Goal: Task Accomplishment & Management: Manage account settings

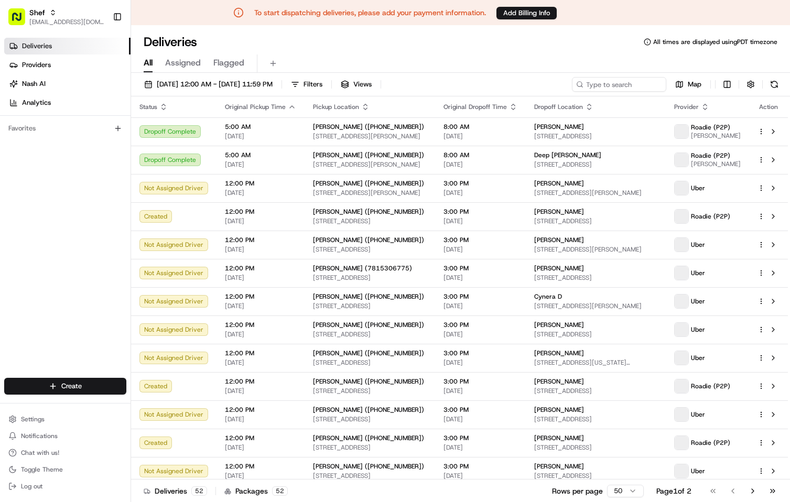
click at [455, 44] on div "Deliveries All times are displayed using PDT timezone" at bounding box center [460, 42] width 659 height 17
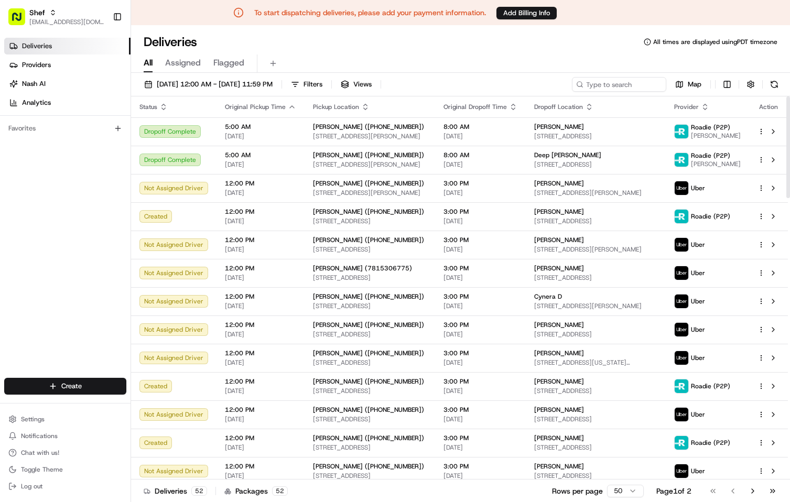
click at [66, 238] on div "Deliveries Providers [PERSON_NAME] Analytics Favorites" at bounding box center [65, 209] width 130 height 351
click at [83, 249] on div "Deliveries Providers [PERSON_NAME] Analytics Favorites" at bounding box center [65, 209] width 130 height 351
click at [53, 234] on div "Deliveries Providers [PERSON_NAME] Analytics Favorites" at bounding box center [65, 209] width 130 height 351
click at [73, 225] on div "Deliveries Providers [PERSON_NAME] Analytics Favorites" at bounding box center [65, 209] width 130 height 351
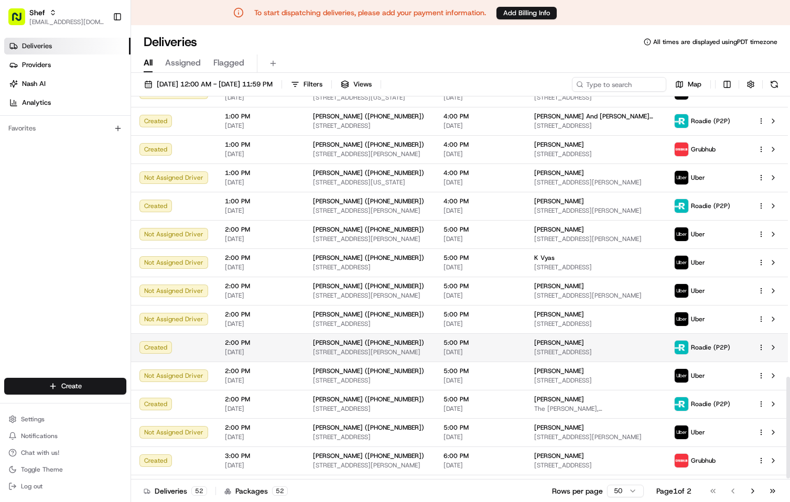
scroll to position [1053, 0]
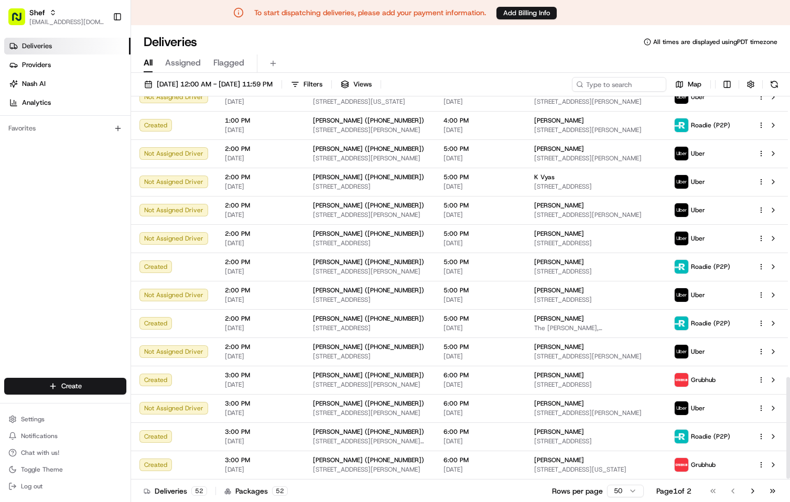
click at [530, 52] on div "All Assigned Flagged" at bounding box center [460, 61] width 659 height 23
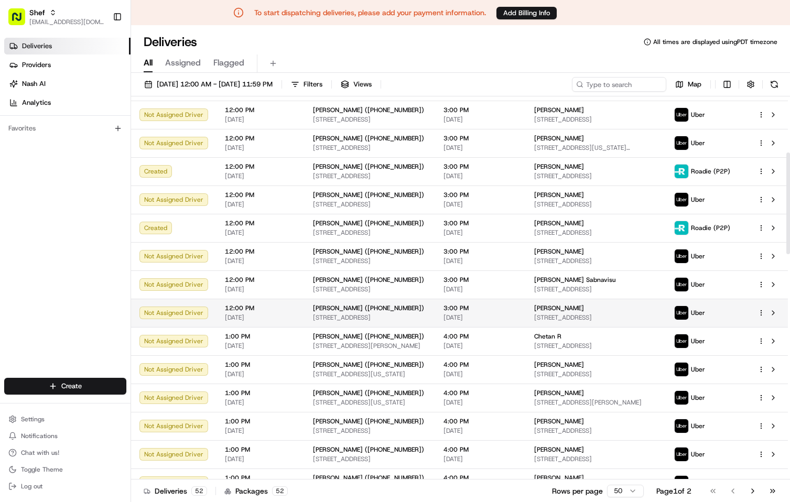
scroll to position [0, 0]
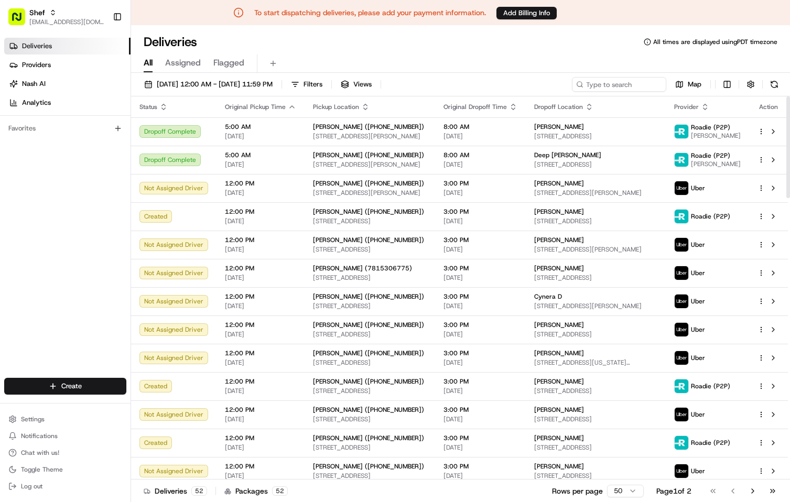
click at [547, 42] on div "Deliveries All times are displayed using PDT timezone" at bounding box center [460, 42] width 659 height 17
click at [91, 242] on div "Deliveries Providers [PERSON_NAME] Analytics Favorites" at bounding box center [65, 209] width 130 height 351
click at [503, 55] on div "All Assigned Flagged" at bounding box center [460, 63] width 659 height 18
click at [550, 51] on div "All Assigned Flagged" at bounding box center [460, 61] width 659 height 23
click at [61, 192] on div "Deliveries Providers [PERSON_NAME] Analytics Favorites" at bounding box center [65, 209] width 130 height 351
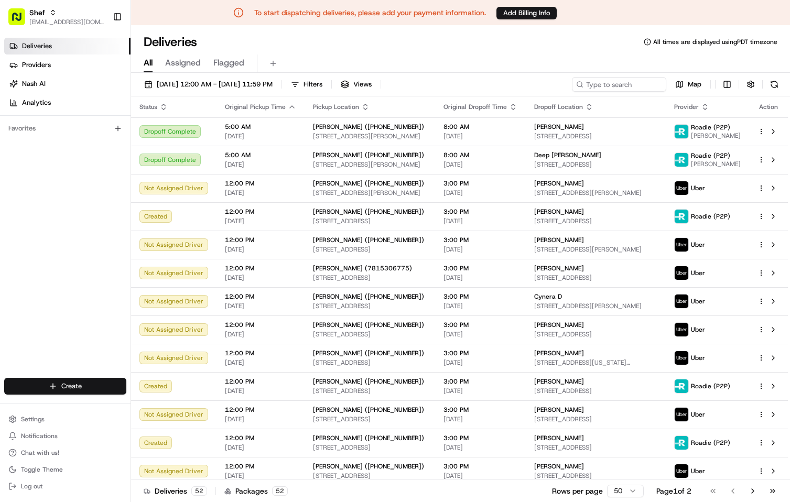
click at [99, 385] on html "To start dispatching deliveries, please add your payment information. Add Billi…" at bounding box center [395, 251] width 790 height 502
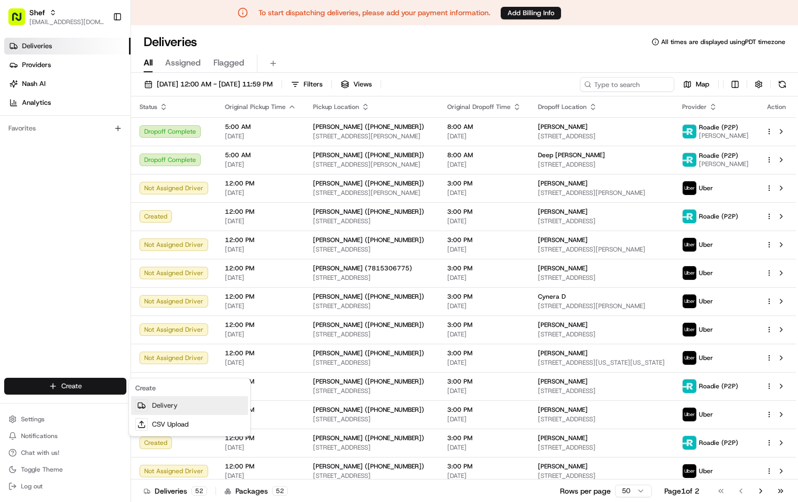
click at [165, 404] on link "Delivery" at bounding box center [189, 405] width 117 height 19
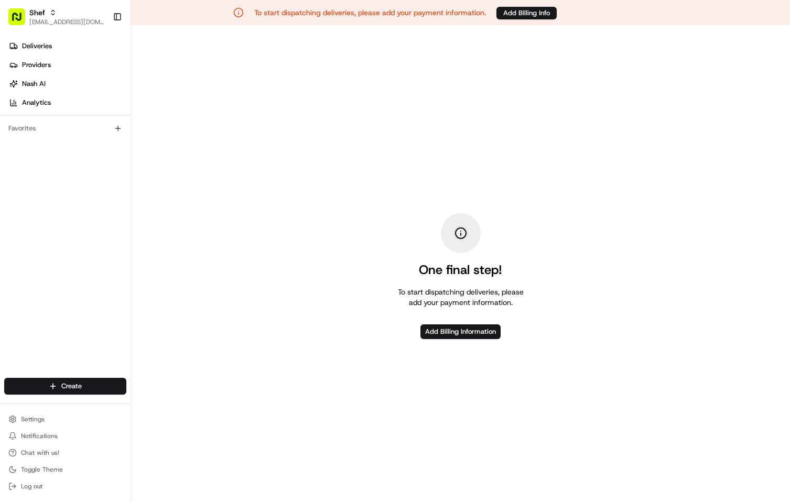
drag, startPoint x: 92, startPoint y: 23, endPoint x: 220, endPoint y: 134, distance: 169.8
click at [220, 134] on div "Shef [EMAIL_ADDRESS][DOMAIN_NAME] Toggle Sidebar Deliveries Providers [PERSON_N…" at bounding box center [395, 276] width 790 height 502
click at [285, 161] on div "One final step! To start dispatching deliveries, please add your payment inform…" at bounding box center [460, 276] width 659 height 502
click at [53, 240] on div "Deliveries Providers [PERSON_NAME] Analytics Favorites" at bounding box center [65, 209] width 130 height 351
click at [60, 16] on div "Shef" at bounding box center [66, 12] width 75 height 10
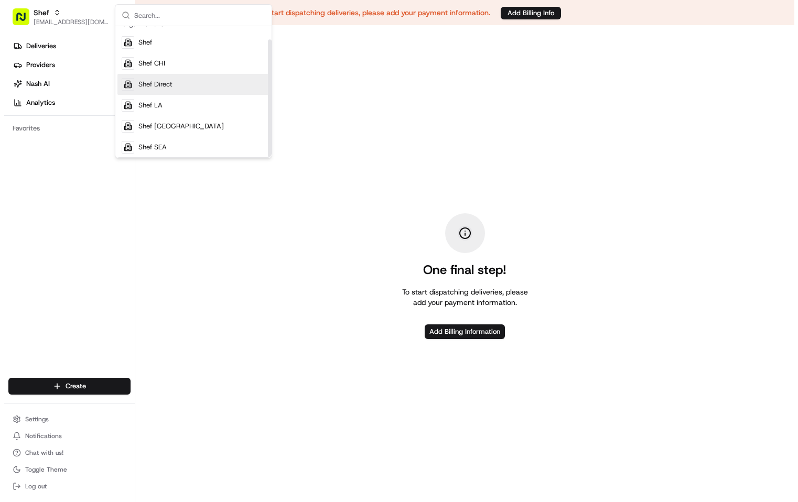
scroll to position [15, 0]
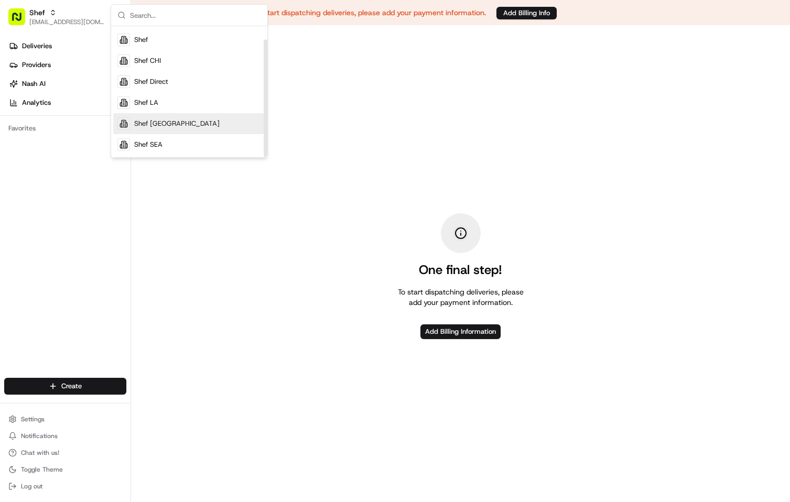
click at [183, 126] on div "Shef [GEOGRAPHIC_DATA]" at bounding box center [189, 123] width 152 height 21
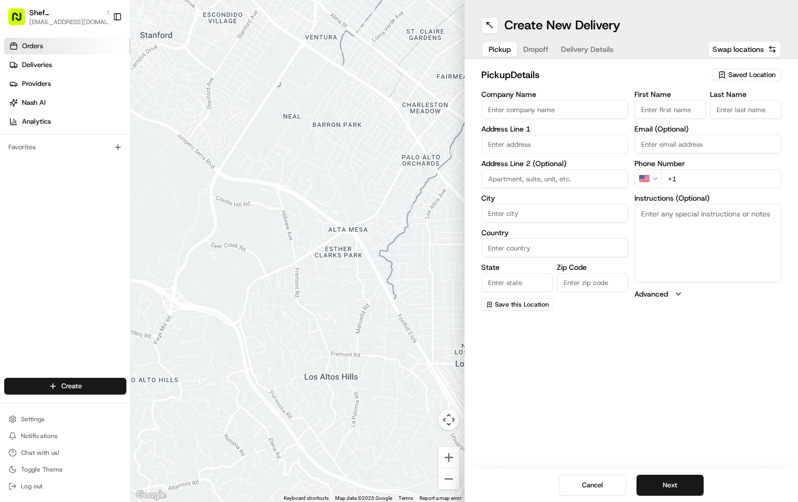
click at [49, 47] on link "Orders" at bounding box center [67, 46] width 126 height 17
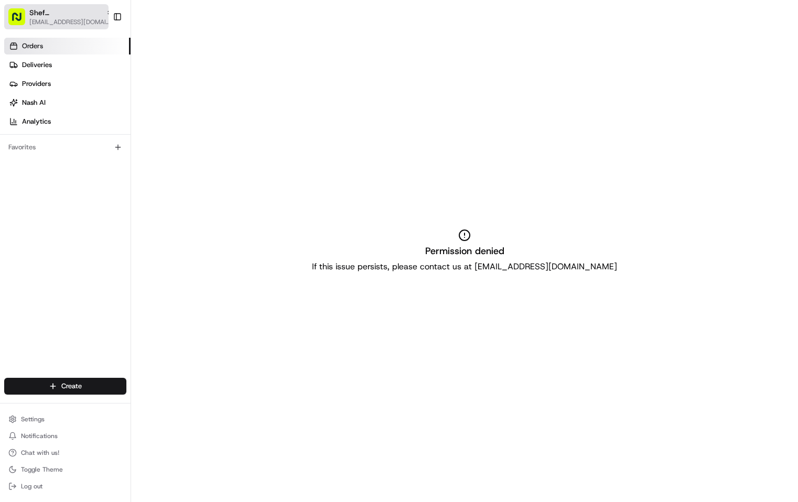
click at [57, 20] on span "[EMAIL_ADDRESS][DOMAIN_NAME]" at bounding box center [71, 22] width 84 height 8
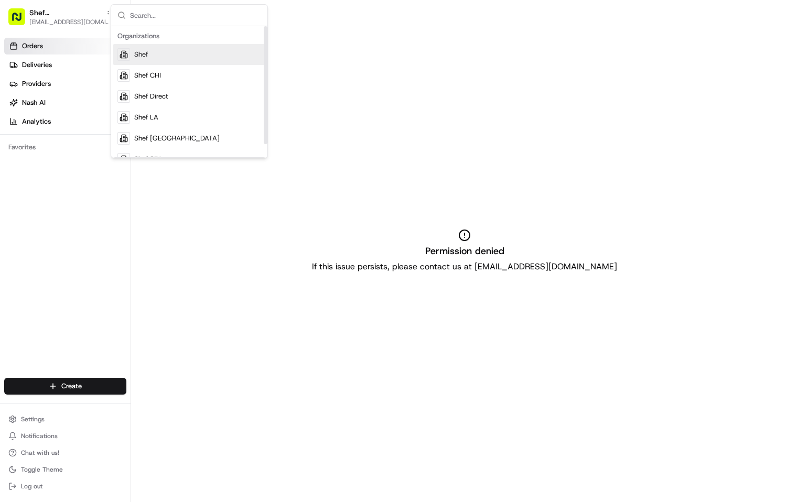
click at [151, 55] on div "Shef" at bounding box center [189, 54] width 152 height 21
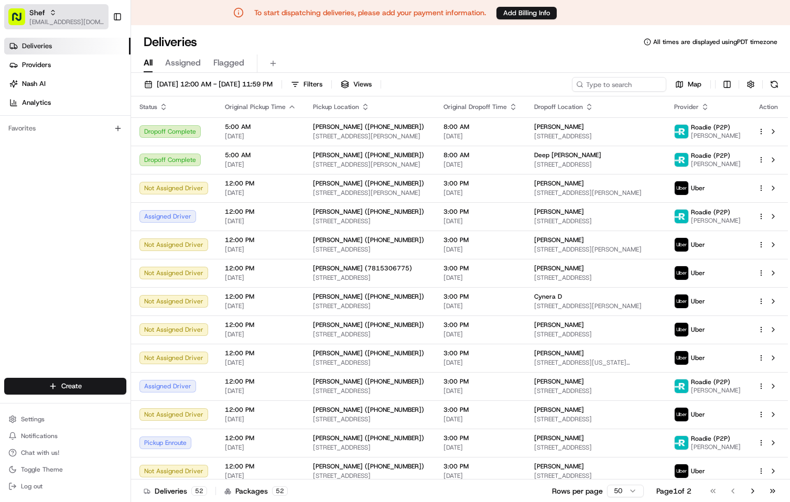
click at [75, 19] on span "[EMAIL_ADDRESS][DOMAIN_NAME]" at bounding box center [66, 22] width 75 height 8
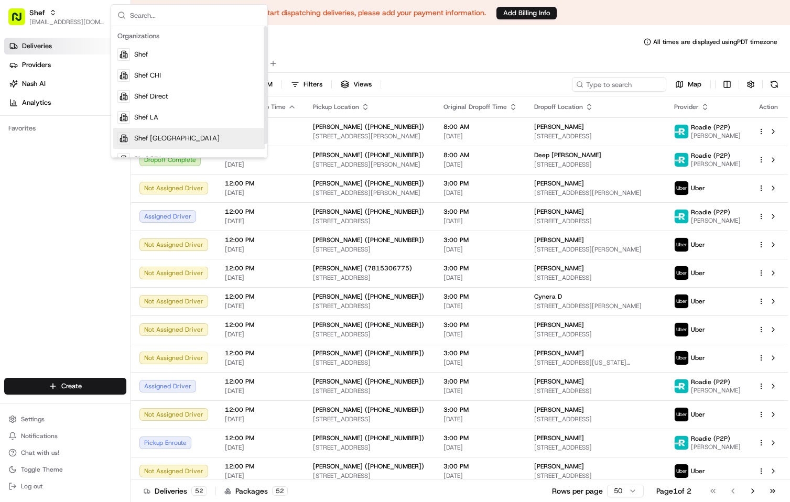
drag, startPoint x: 169, startPoint y: 119, endPoint x: 169, endPoint y: 142, distance: 23.1
click at [169, 142] on div "Shef Shef CHI Shef Direct Shef LA Shef NYC Shef SEA" at bounding box center [189, 107] width 152 height 126
click at [169, 142] on div "Shef [GEOGRAPHIC_DATA]" at bounding box center [189, 138] width 152 height 21
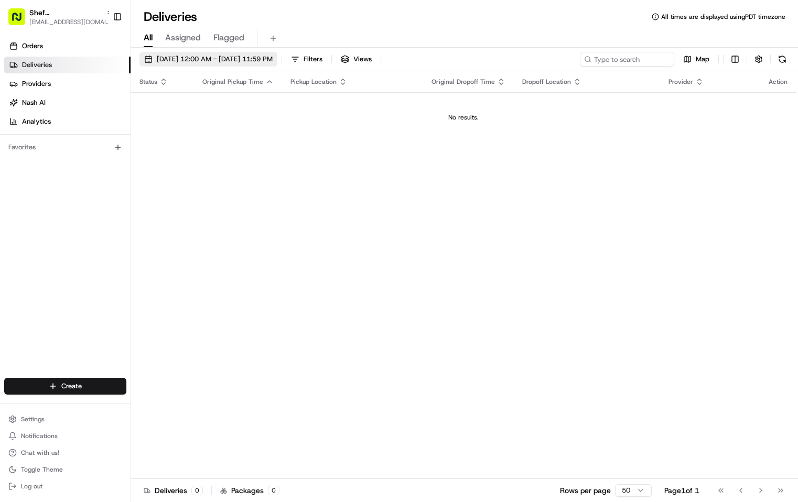
click at [232, 63] on span "[DATE] 12:00 AM - [DATE] 11:59 PM" at bounding box center [215, 58] width 116 height 9
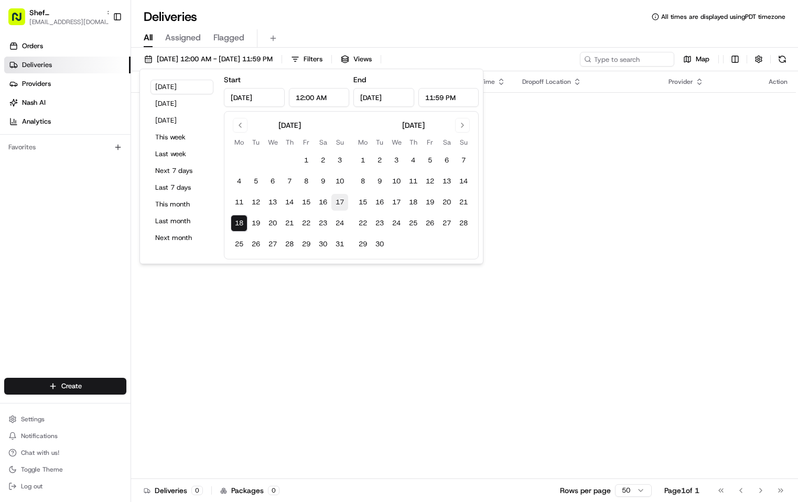
click at [342, 202] on button "17" at bounding box center [339, 202] width 17 height 17
type input "Aug 17, 2025"
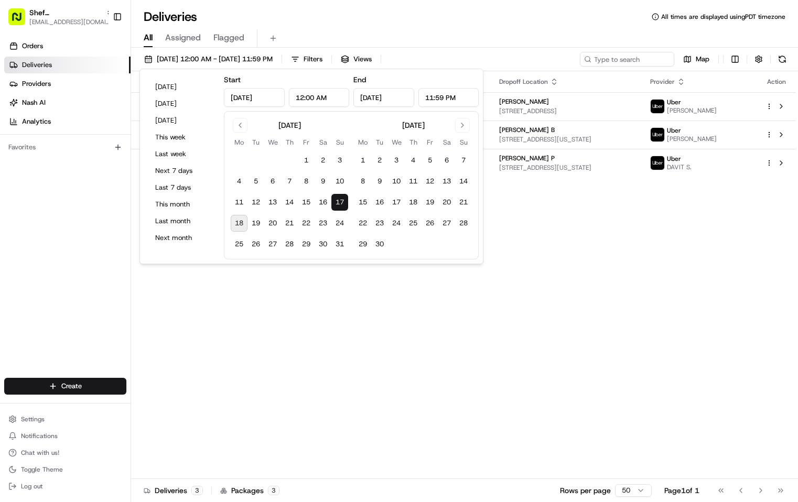
click at [543, 28] on div "All Assigned Flagged" at bounding box center [464, 36] width 667 height 23
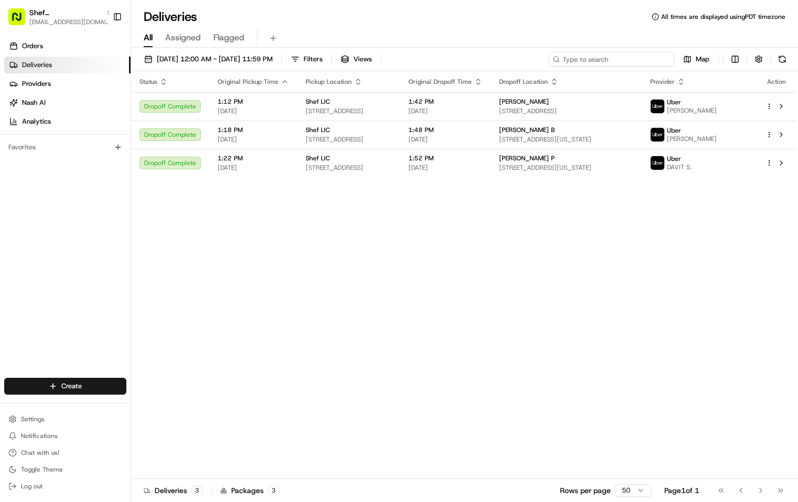
click at [601, 58] on input at bounding box center [611, 59] width 126 height 15
paste input "9zeL9bm3jLj"
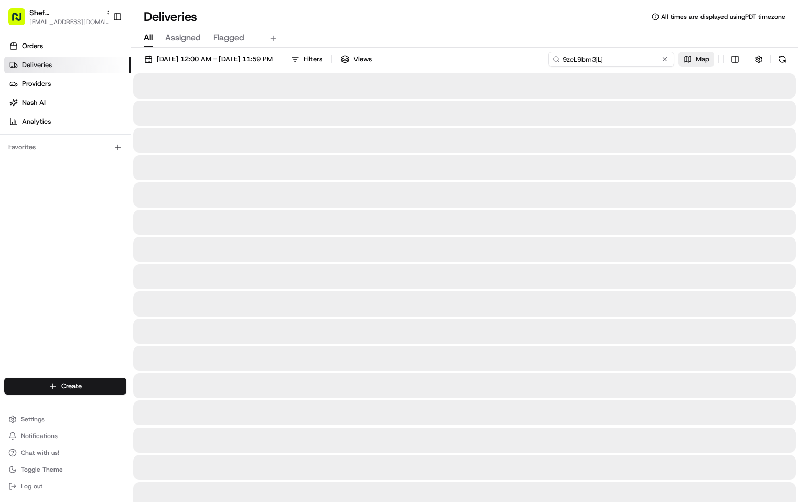
type input "9zeL9bm3jLj"
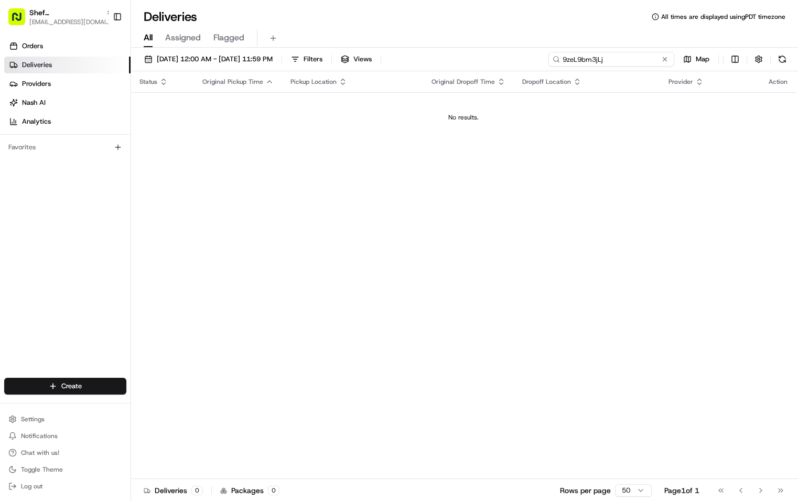
drag, startPoint x: 577, startPoint y: 57, endPoint x: 523, endPoint y: 57, distance: 54.0
click at [523, 57] on div "08/17/2025 12:00 AM - 08/17/2025 11:59 PM Filters Views 9zeL9bm3jLj Map" at bounding box center [464, 61] width 667 height 19
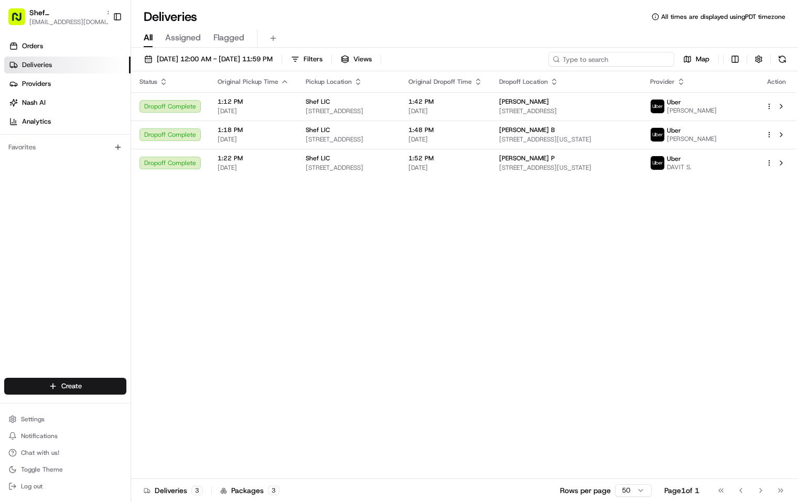
paste input "7488bpfaPTW"
type input "7488bpfaPTW"
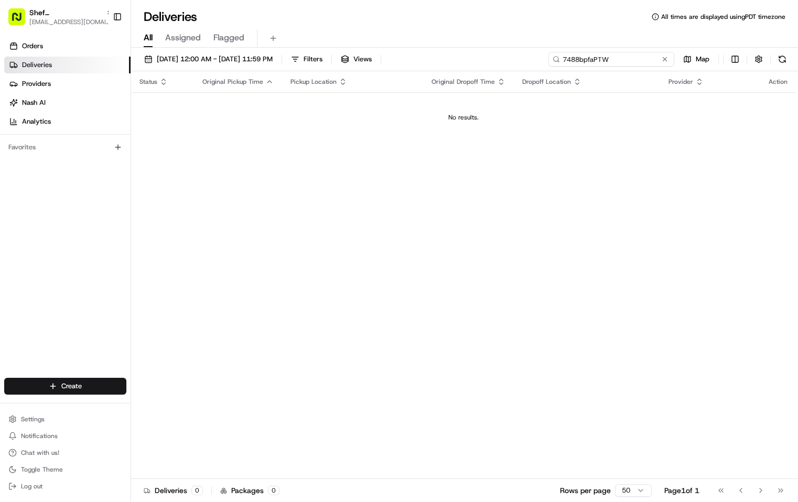
drag, startPoint x: 615, startPoint y: 60, endPoint x: 549, endPoint y: 60, distance: 66.0
click at [549, 60] on input "7488bpfaPTW" at bounding box center [611, 59] width 126 height 15
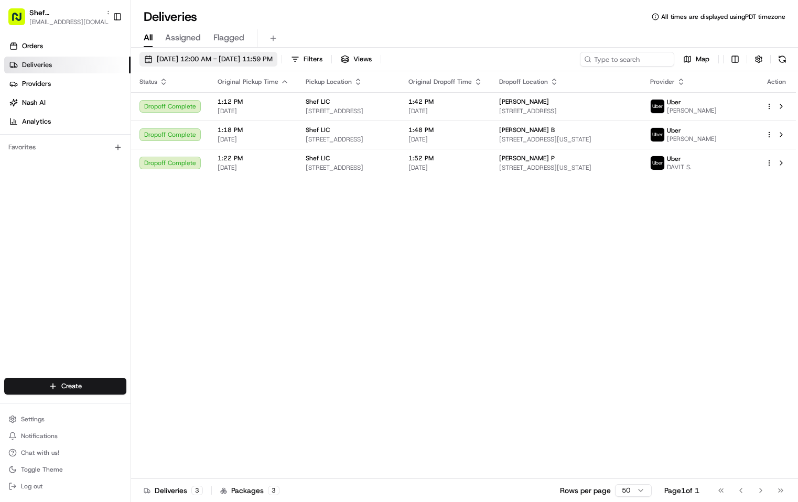
click at [272, 61] on span "08/17/2025 12:00 AM - 08/17/2025 11:59 PM" at bounding box center [215, 58] width 116 height 9
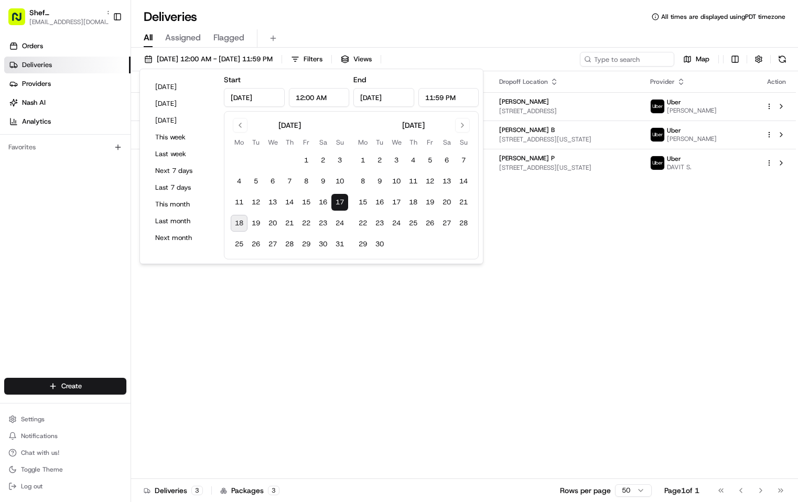
click at [239, 224] on button "18" at bounding box center [239, 223] width 17 height 17
type input "Aug 18, 2025"
click at [553, 24] on div "Deliveries All times are displayed using PDT timezone" at bounding box center [464, 16] width 667 height 17
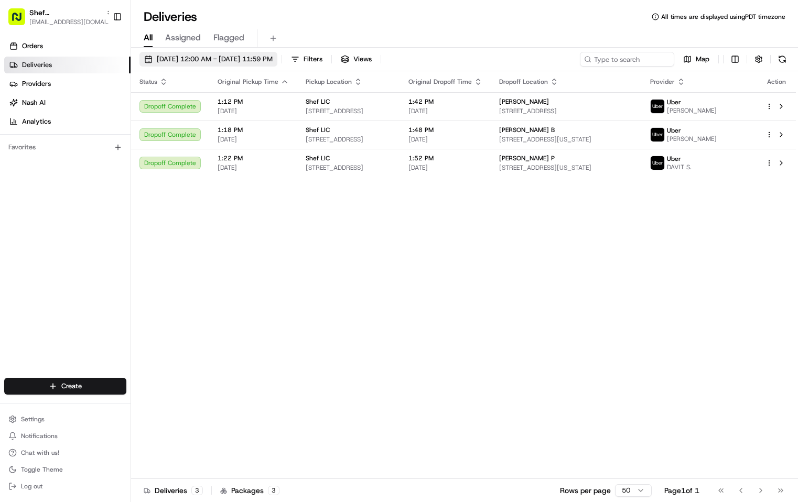
click at [272, 62] on span "08/17/2025 12:00 AM - 08/18/2025 11:59 PM" at bounding box center [215, 58] width 116 height 9
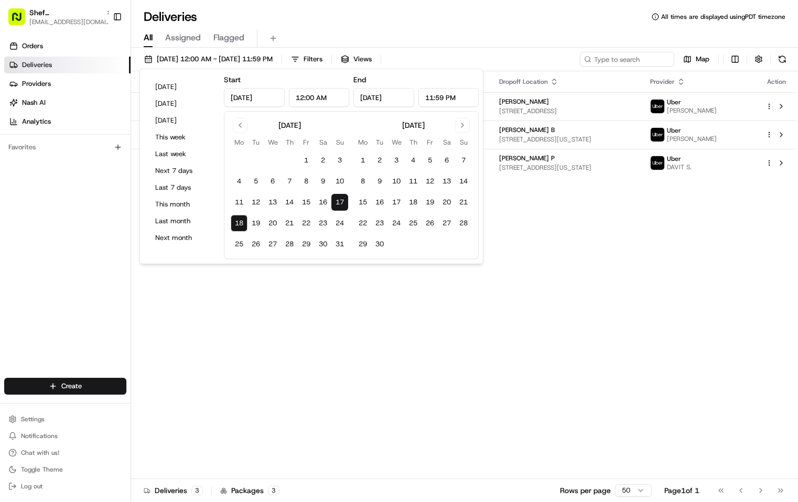
click at [343, 199] on button "17" at bounding box center [339, 202] width 17 height 17
type input "Aug 17, 2025"
click at [464, 23] on div "Deliveries All times are displayed using PDT timezone" at bounding box center [464, 16] width 667 height 17
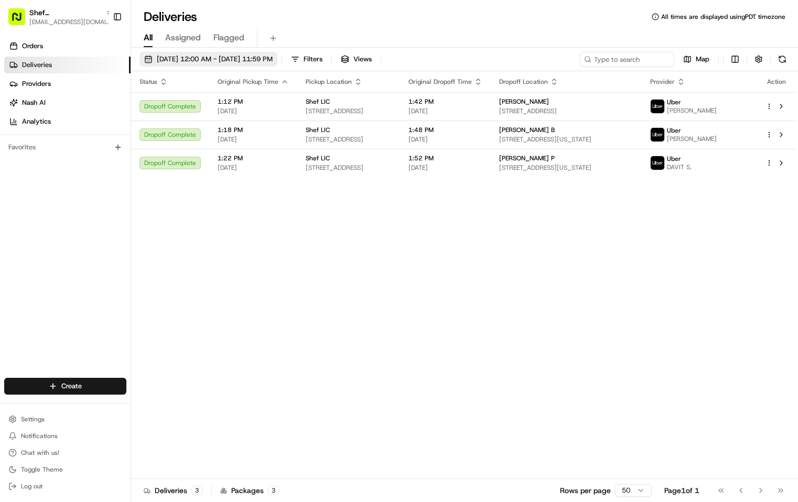
click at [272, 59] on span "08/17/2025 12:00 AM - 08/17/2025 11:59 PM" at bounding box center [215, 58] width 116 height 9
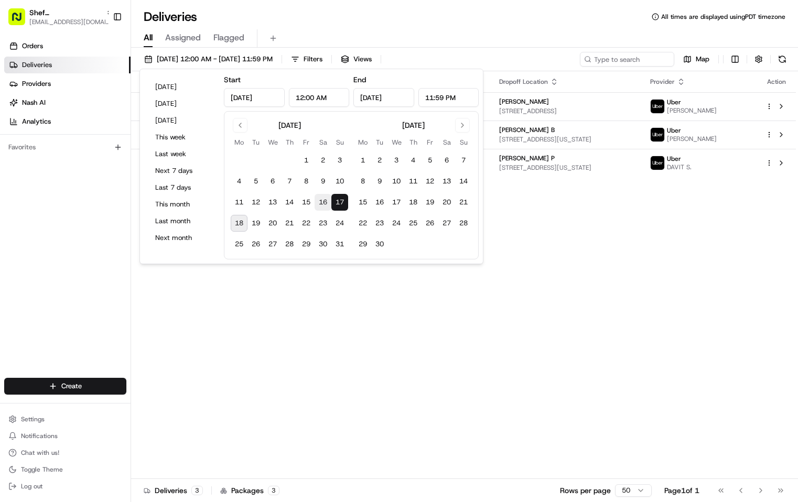
click at [325, 209] on button "16" at bounding box center [322, 202] width 17 height 17
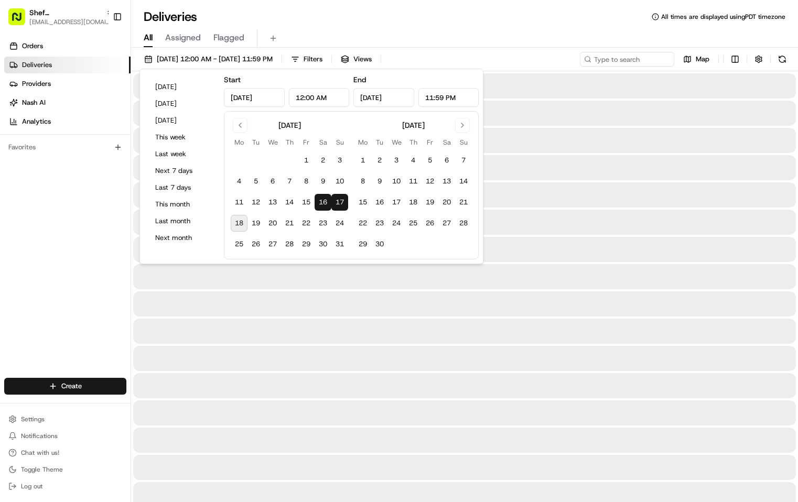
click at [339, 203] on button "17" at bounding box center [339, 202] width 17 height 17
click at [327, 203] on button "16" at bounding box center [322, 202] width 17 height 17
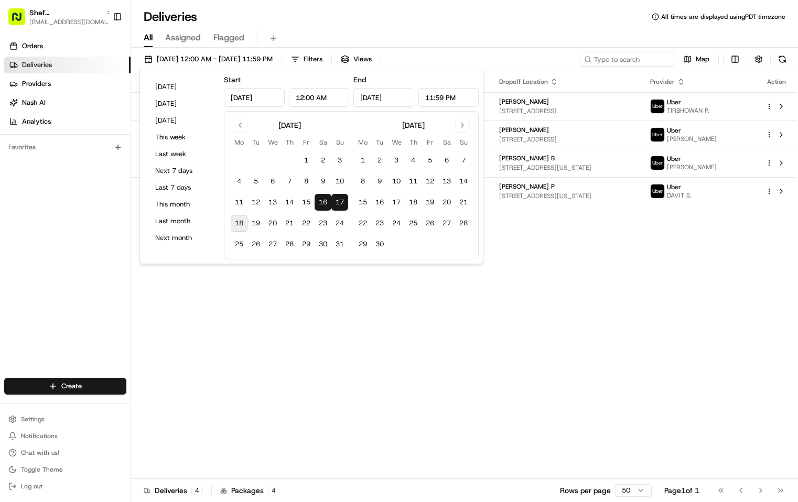
click at [336, 203] on button "17" at bounding box center [339, 202] width 17 height 17
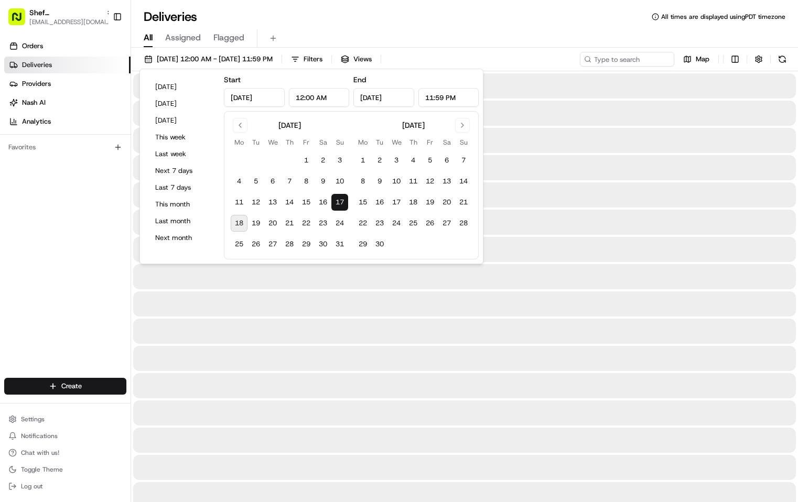
click at [337, 203] on button "17" at bounding box center [339, 202] width 17 height 17
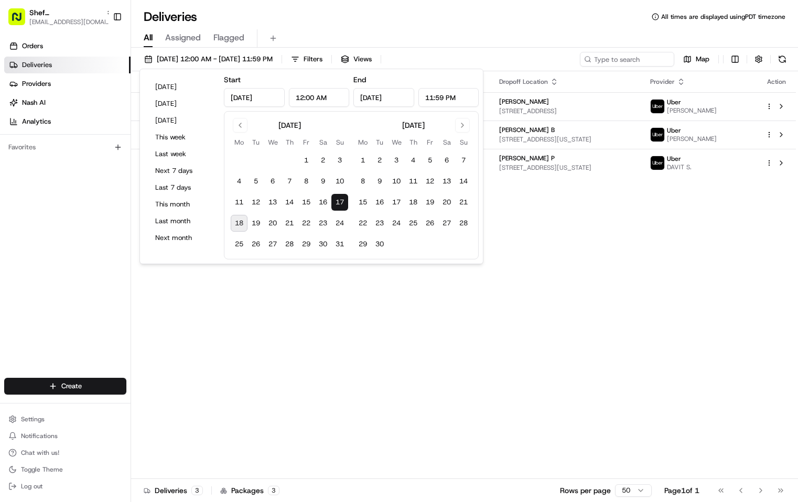
click at [244, 225] on button "18" at bounding box center [239, 223] width 17 height 17
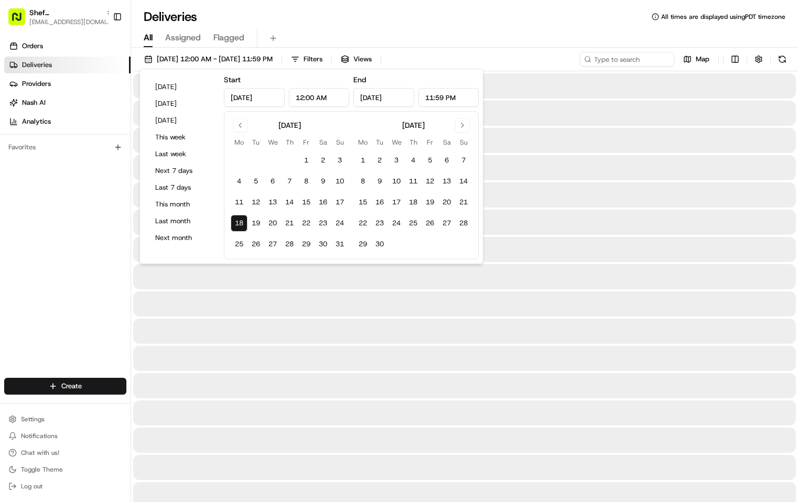
type input "Aug 18, 2025"
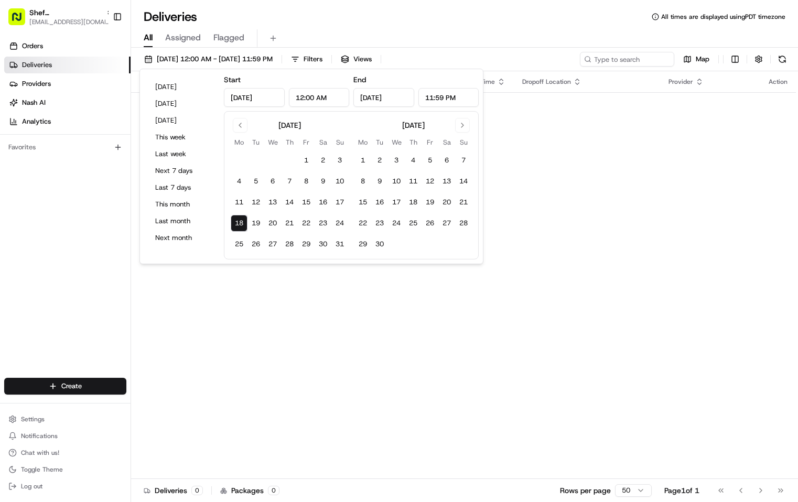
click at [526, 19] on div "Deliveries All times are displayed using PDT timezone" at bounding box center [464, 16] width 667 height 17
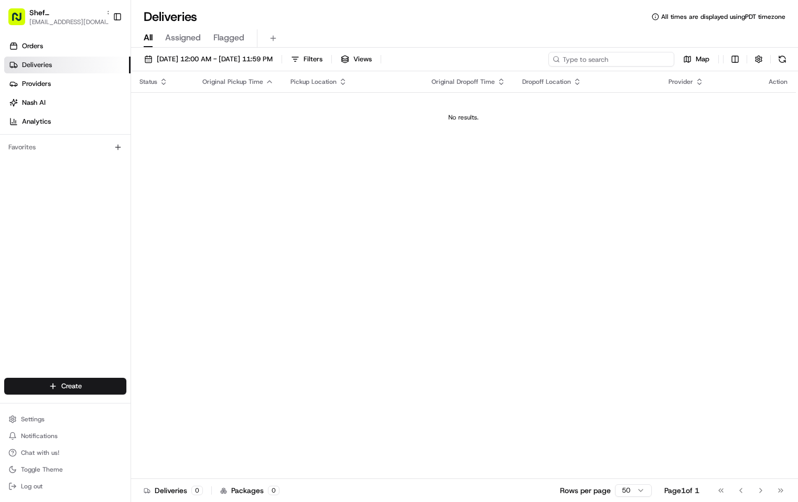
click at [609, 64] on input at bounding box center [611, 59] width 126 height 15
paste input "7488bpfaPTW"
type input "7488bpfaPTW"
click at [230, 62] on span "[DATE] 12:00 AM - [DATE] 11:59 PM" at bounding box center [215, 58] width 116 height 9
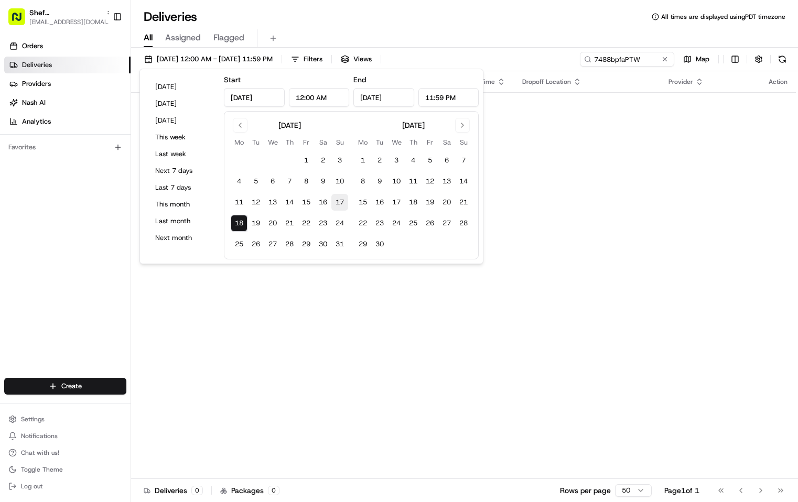
click at [336, 204] on button "17" at bounding box center [339, 202] width 17 height 17
click at [249, 223] on button "19" at bounding box center [255, 223] width 17 height 17
type input "Aug 19, 2025"
click at [340, 203] on button "17" at bounding box center [339, 202] width 17 height 17
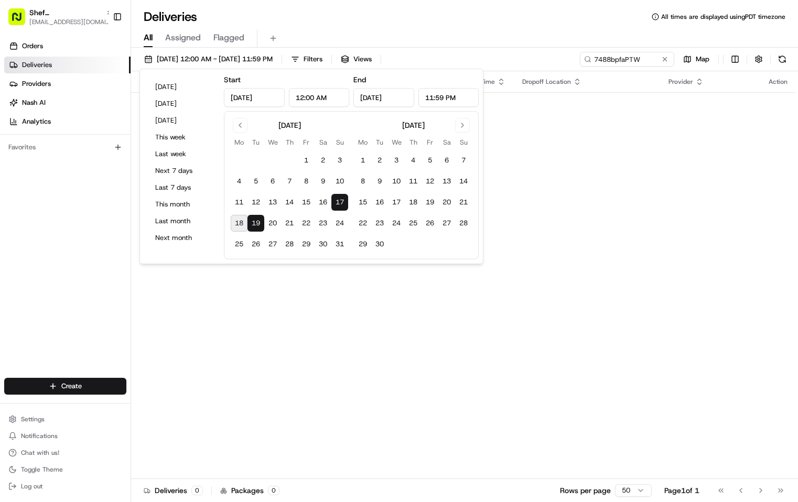
click at [242, 225] on button "18" at bounding box center [239, 223] width 17 height 17
type input "Aug 18, 2025"
drag, startPoint x: 340, startPoint y: 204, endPoint x: 256, endPoint y: 224, distance: 86.3
click at [256, 224] on tbody "1 2 3 4 5 6 7 8 9 10 11 12 13 14 15 16 17 18 19 20 21 22 23 24 25 26 27 28 29 3…" at bounding box center [289, 200] width 117 height 105
click at [282, 221] on button "21" at bounding box center [289, 223] width 17 height 17
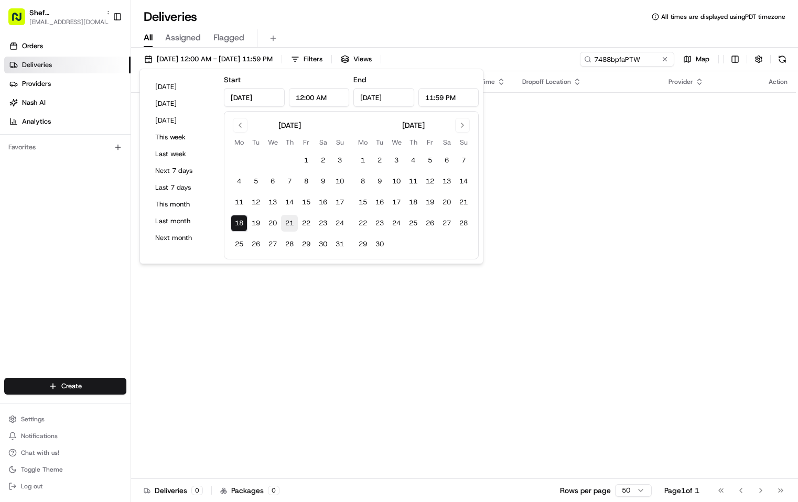
type input "Aug 21, 2025"
click at [286, 228] on button "21" at bounding box center [289, 223] width 17 height 17
click at [243, 203] on button "11" at bounding box center [239, 202] width 17 height 17
type input "Aug 11, 2025"
click at [538, 26] on div "All Assigned Flagged" at bounding box center [464, 36] width 667 height 23
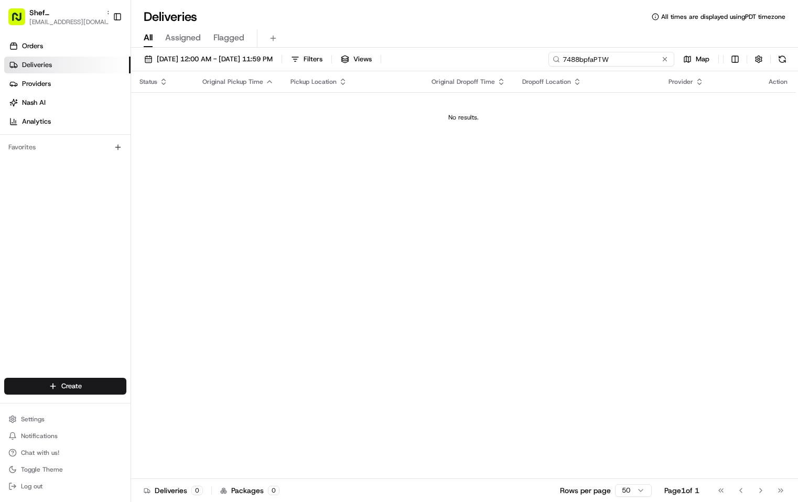
click at [632, 60] on input "7488bpfaPTW" at bounding box center [611, 59] width 126 height 15
drag, startPoint x: 610, startPoint y: 61, endPoint x: 522, endPoint y: 61, distance: 88.6
click at [522, 61] on div "08/11/2025 12:00 AM - 08/21/2025 11:59 PM Filters Views 7488bpfaPTW Map" at bounding box center [464, 61] width 667 height 19
click at [272, 56] on span "08/11/2025 12:00 AM - 08/21/2025 11:59 PM" at bounding box center [215, 58] width 116 height 9
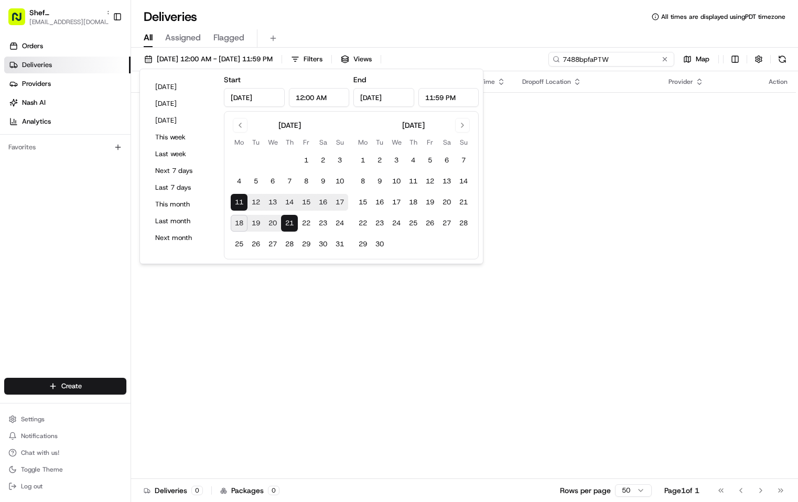
click at [623, 59] on input "7488bpfaPTW" at bounding box center [611, 59] width 126 height 15
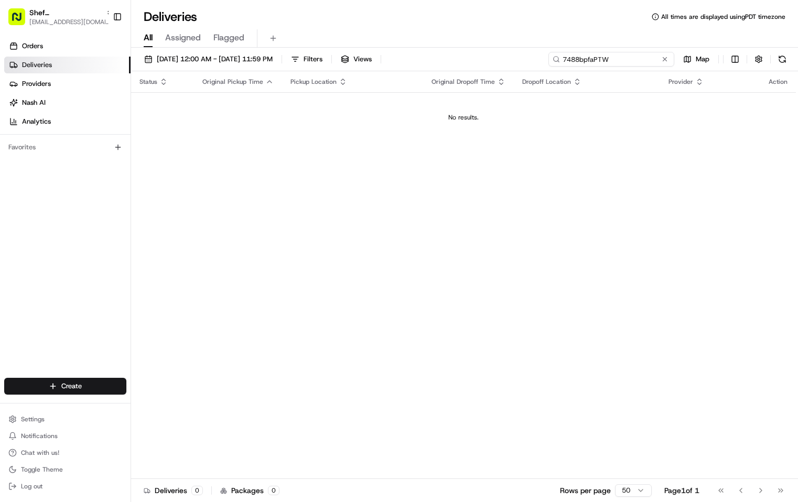
drag, startPoint x: 614, startPoint y: 58, endPoint x: 553, endPoint y: 58, distance: 61.3
click at [553, 58] on div "7488bpfaPTW" at bounding box center [611, 59] width 126 height 15
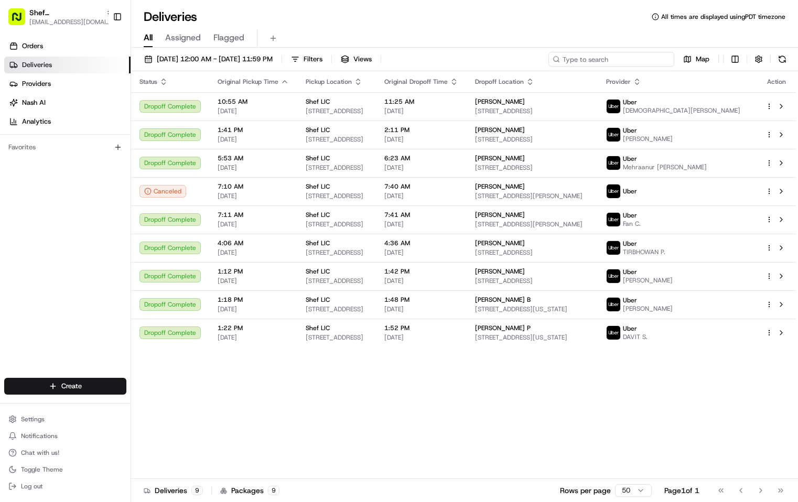
paste input "Rishabh"
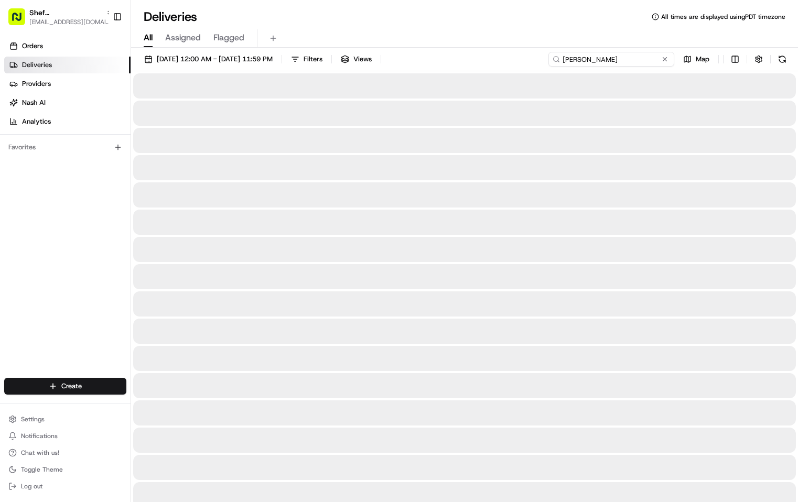
type input "Rishabh"
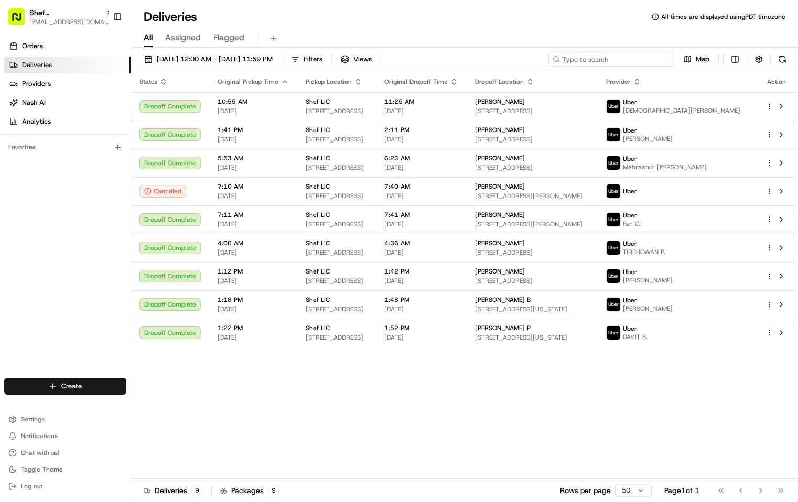
click at [625, 62] on input at bounding box center [611, 59] width 126 height 15
paste input "9zeL9bm3jLj"
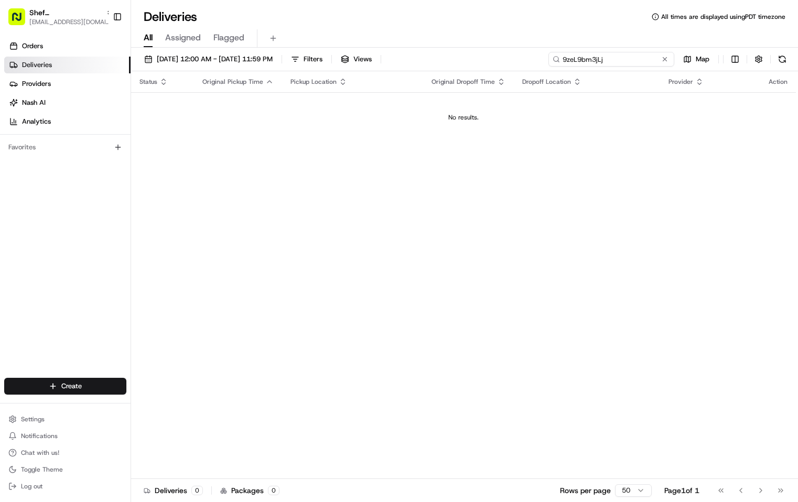
drag, startPoint x: 621, startPoint y: 61, endPoint x: 532, endPoint y: 53, distance: 89.4
click at [548, 60] on input "9zeL9bm3jLj" at bounding box center [611, 59] width 126 height 15
type input "9zeL9bm3jLj"
click at [76, 18] on span "[EMAIL_ADDRESS][DOMAIN_NAME]" at bounding box center [71, 22] width 84 height 8
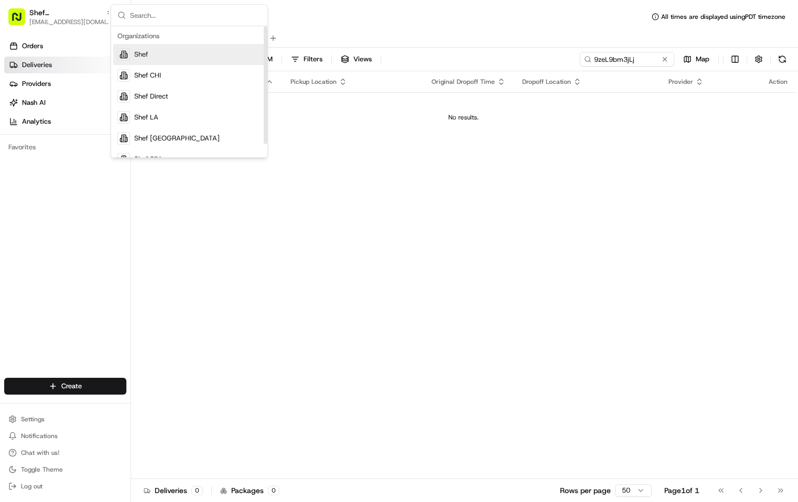
click at [159, 53] on div "Shef" at bounding box center [189, 54] width 152 height 21
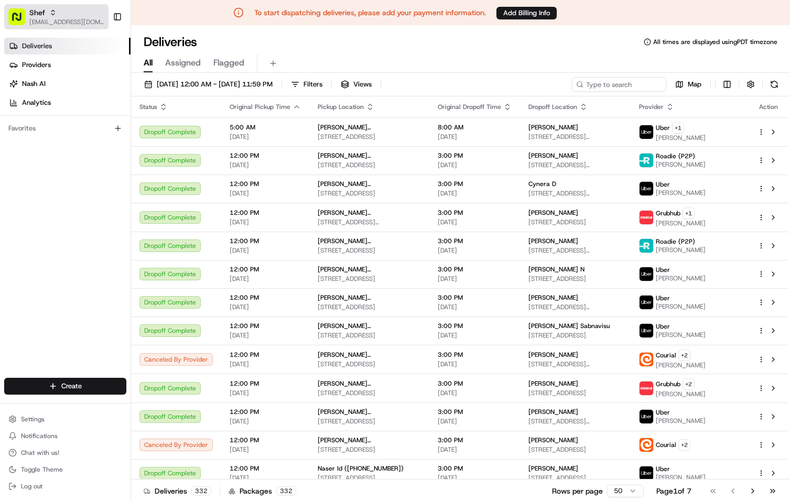
click at [84, 13] on div "Shef" at bounding box center [66, 12] width 75 height 10
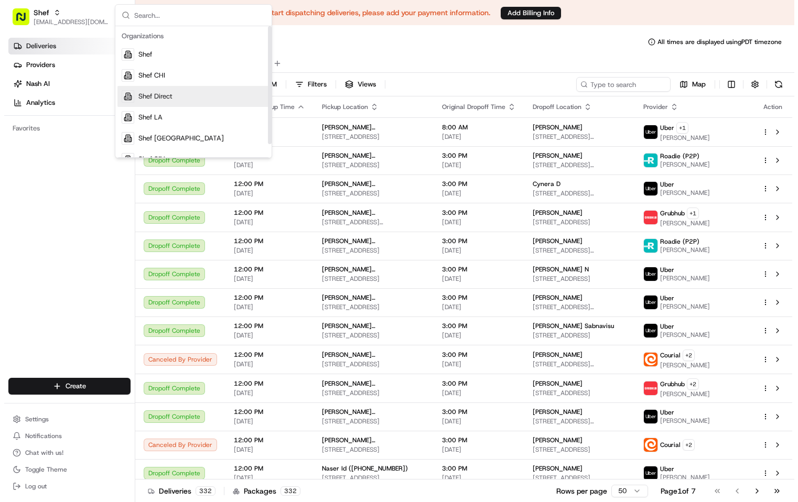
scroll to position [15, 0]
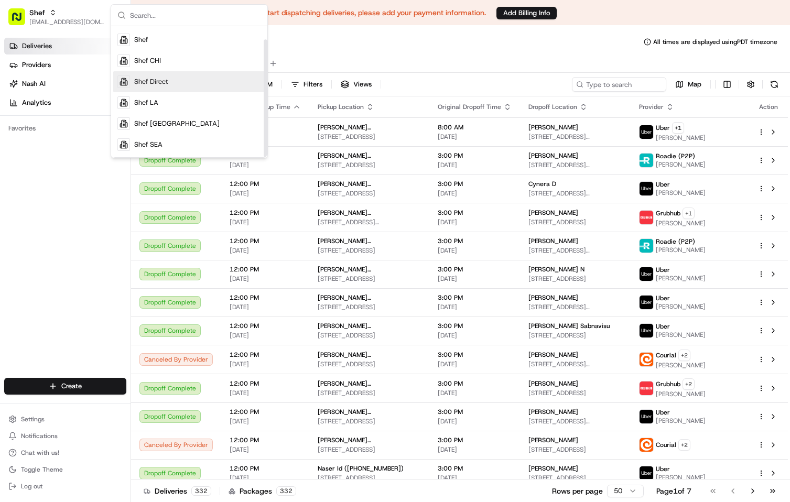
click at [177, 77] on div "Shef Direct" at bounding box center [189, 81] width 152 height 21
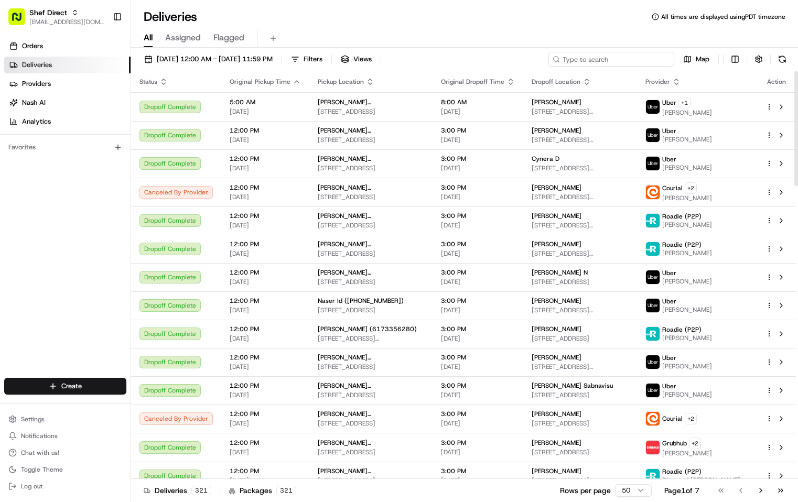
click at [617, 61] on input at bounding box center [611, 59] width 126 height 15
click at [627, 60] on input at bounding box center [611, 59] width 126 height 15
paste input "9zeL9bm3jLj"
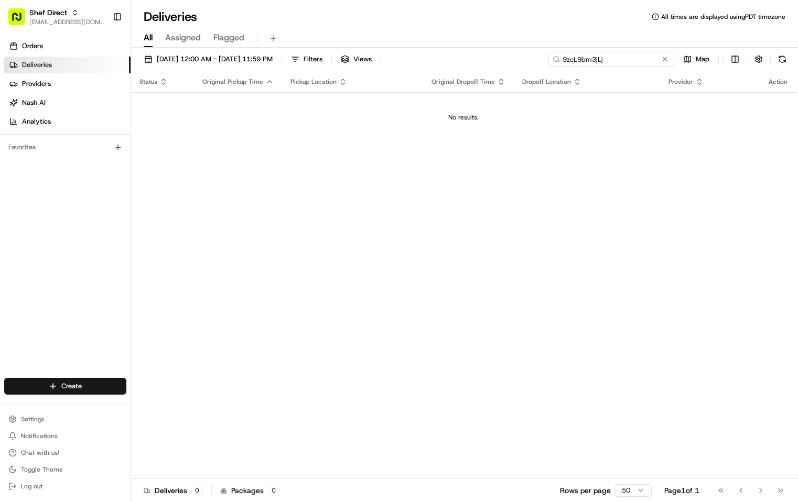
click at [611, 54] on input "9zeL9bm3jLj" at bounding box center [611, 59] width 126 height 15
paste input "7488bpfaPTW"
type input "7488bpfaPTW"
click at [83, 13] on div "Shef Direct" at bounding box center [66, 12] width 75 height 10
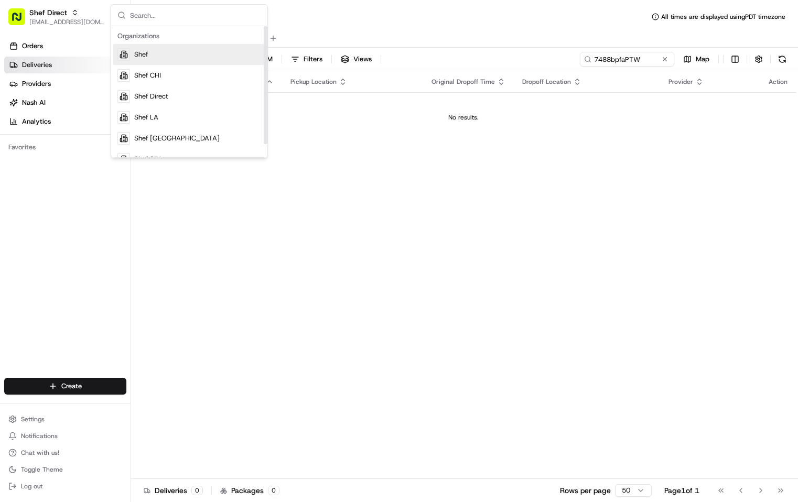
click at [161, 59] on div "Shef" at bounding box center [189, 54] width 152 height 21
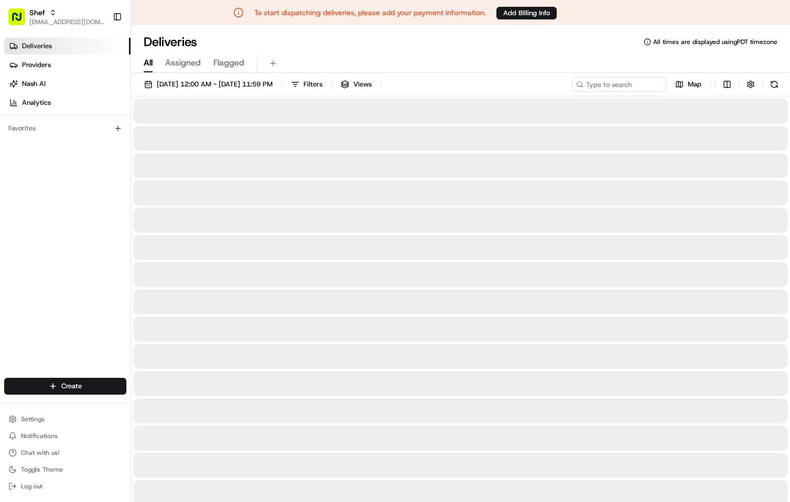
click at [72, 15] on div "Shef" at bounding box center [66, 12] width 75 height 10
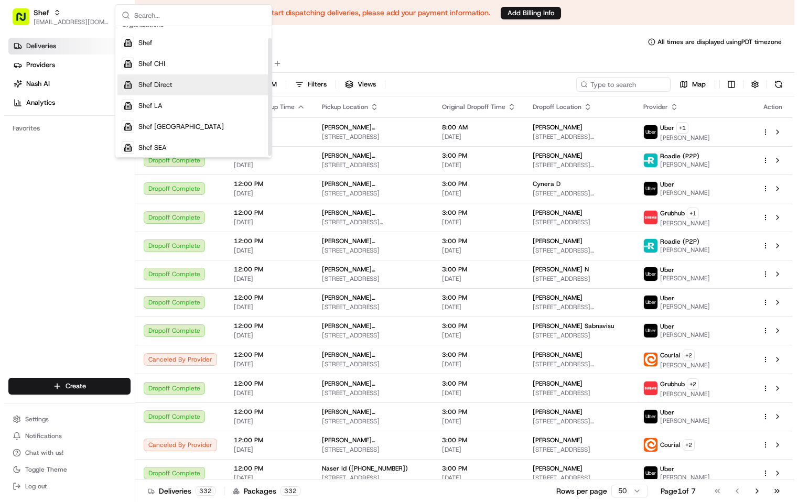
scroll to position [15, 0]
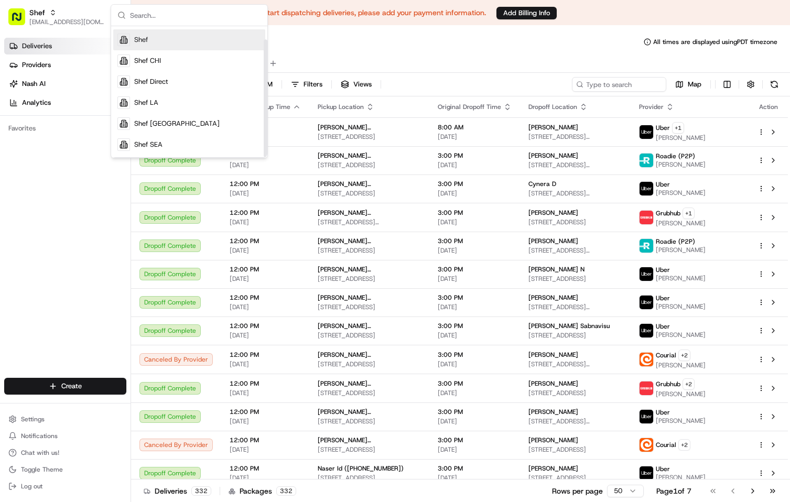
click at [163, 48] on div "Shef" at bounding box center [189, 39] width 152 height 21
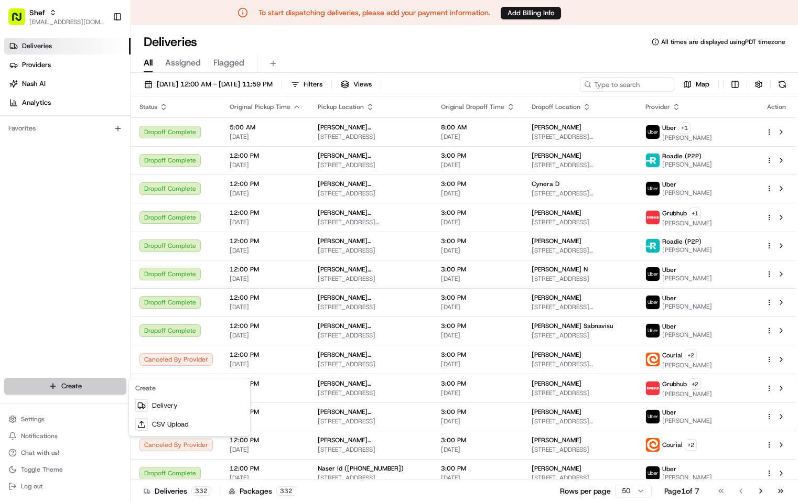
click at [92, 385] on html "To start dispatching deliveries, please add your payment information. Add Billi…" at bounding box center [399, 251] width 798 height 502
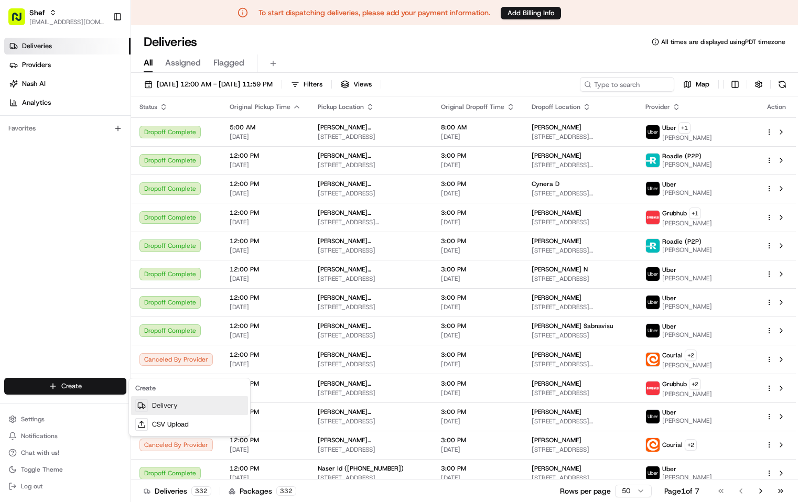
click at [177, 408] on link "Delivery" at bounding box center [189, 405] width 117 height 19
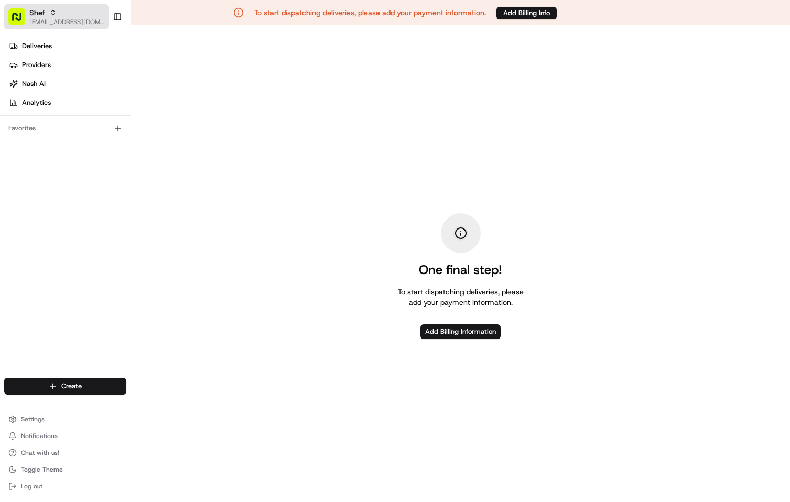
click at [71, 13] on div "Shef" at bounding box center [66, 12] width 75 height 10
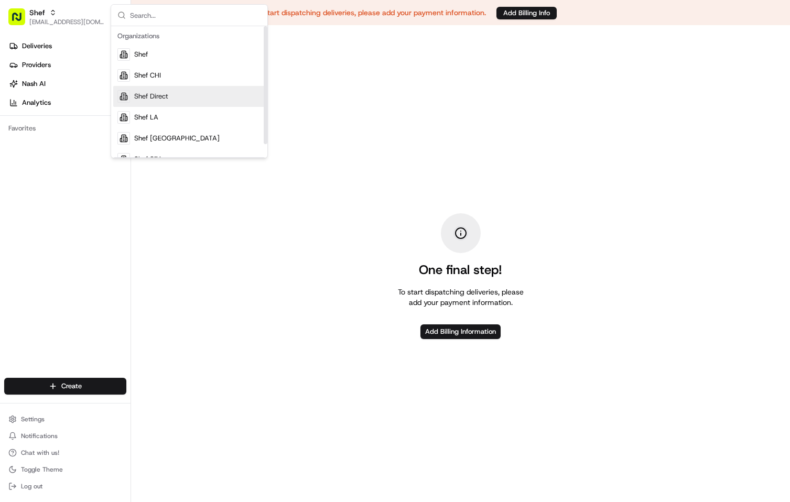
click at [188, 95] on div "Shef Direct" at bounding box center [189, 96] width 152 height 21
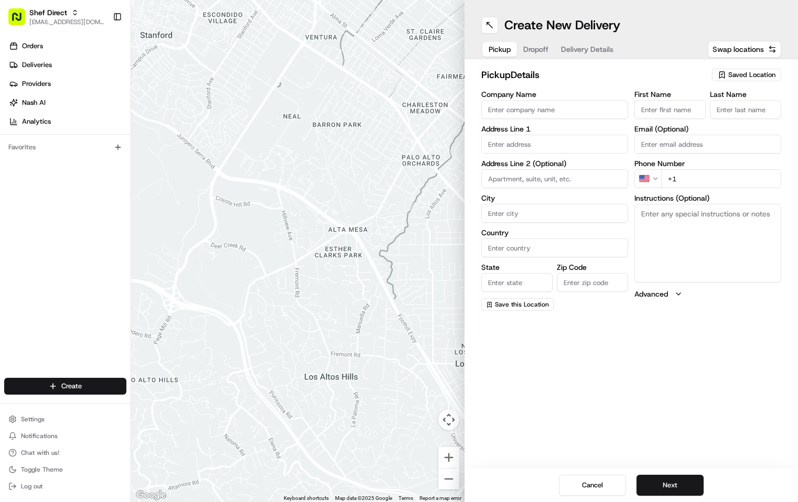
click at [80, 241] on div "Orders Deliveries Providers Nash AI Analytics Favorites" at bounding box center [65, 209] width 130 height 351
click at [62, 46] on link "Orders" at bounding box center [67, 46] width 126 height 17
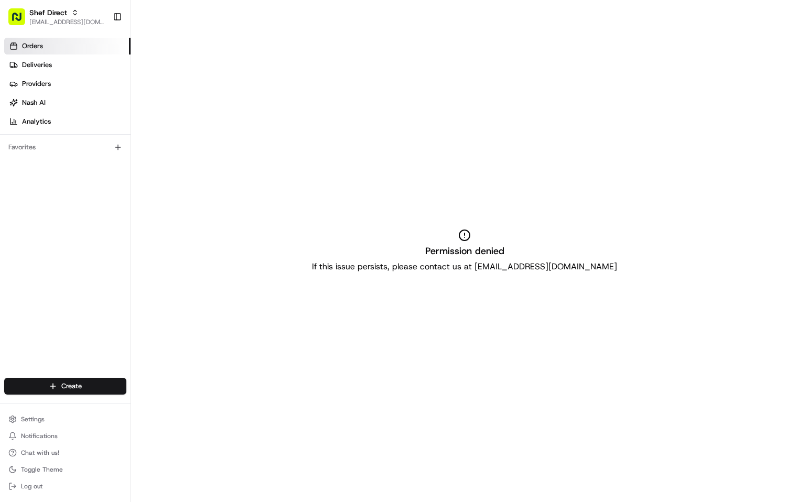
click at [56, 45] on link "Orders" at bounding box center [67, 46] width 126 height 17
click at [59, 24] on span "[EMAIL_ADDRESS][DOMAIN_NAME]" at bounding box center [66, 22] width 75 height 8
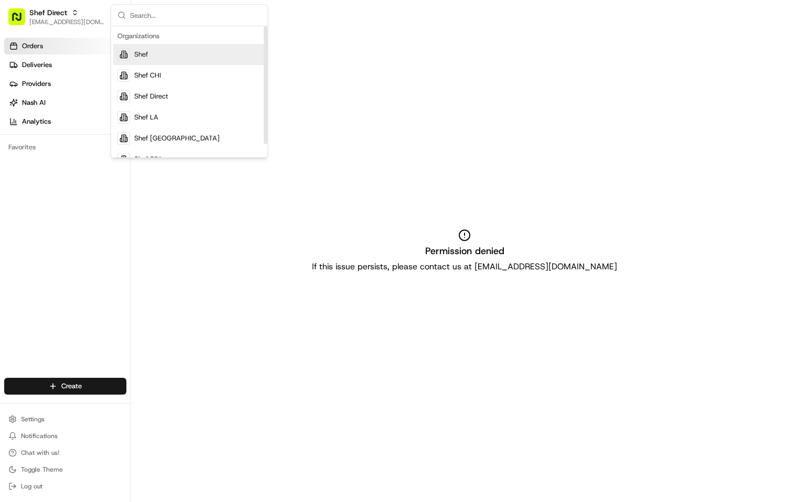
click at [146, 52] on span "Shef" at bounding box center [141, 54] width 14 height 9
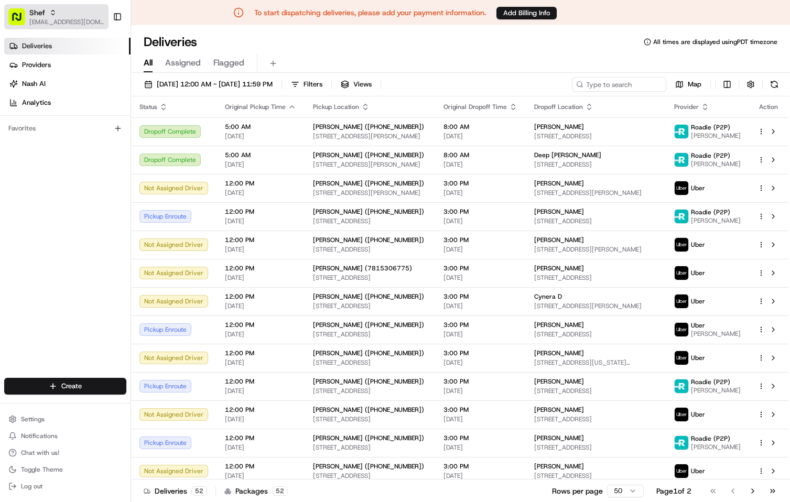
click at [71, 16] on div "Shef" at bounding box center [66, 12] width 75 height 10
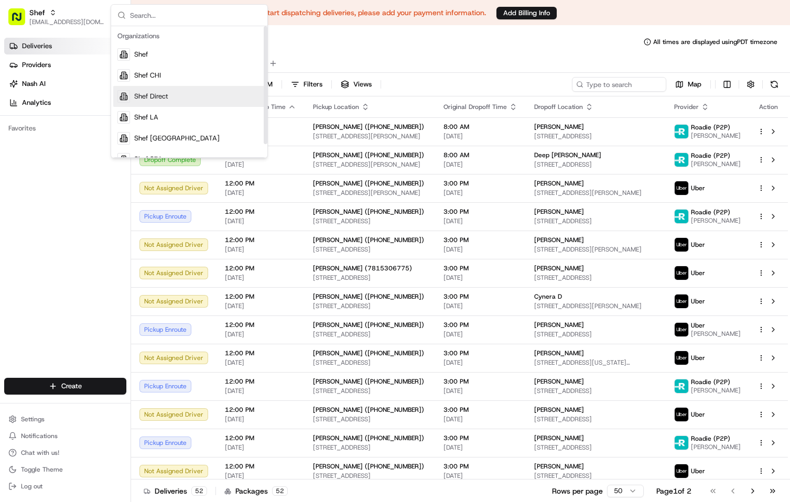
click at [163, 98] on span "Shef Direct" at bounding box center [151, 96] width 34 height 9
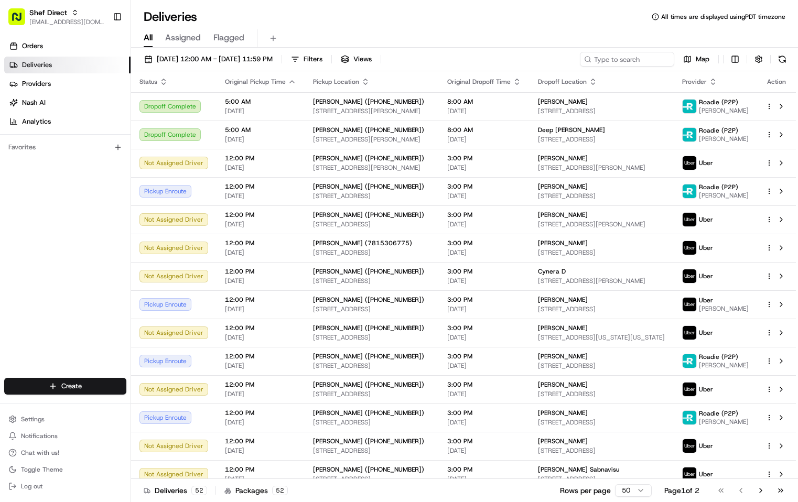
click at [520, 20] on div "Deliveries All times are displayed using PDT timezone" at bounding box center [464, 16] width 667 height 17
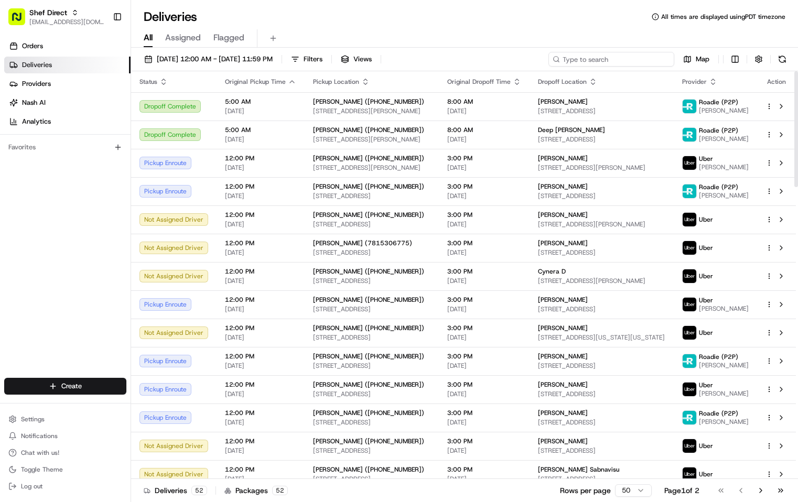
click at [599, 58] on input at bounding box center [611, 59] width 126 height 15
paste input "9zeL9bm3jLj"
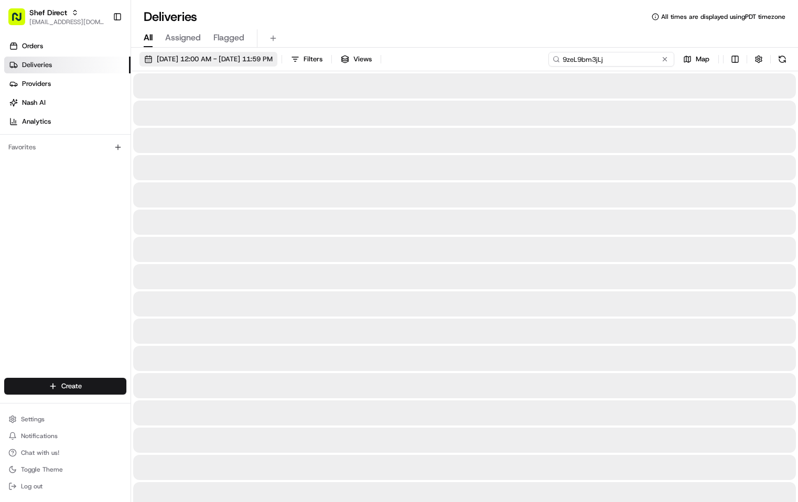
type input "9zeL9bm3jLj"
click at [264, 58] on span "[DATE] 12:00 AM - [DATE] 11:59 PM" at bounding box center [215, 58] width 116 height 9
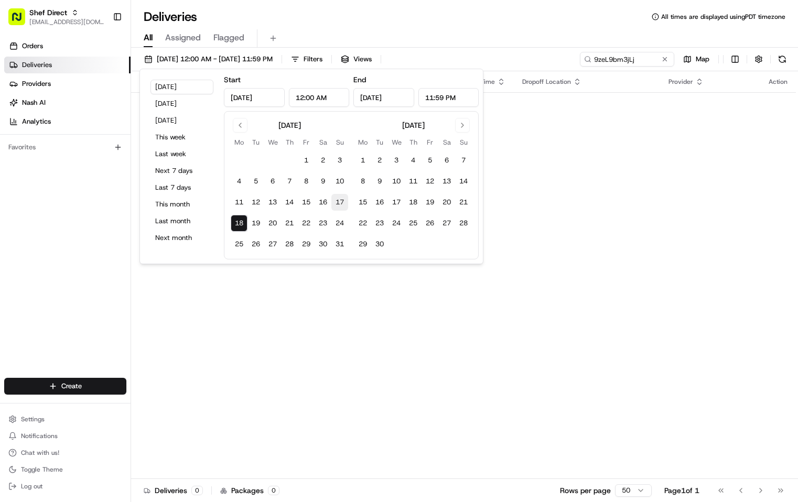
click at [337, 206] on button "17" at bounding box center [339, 202] width 17 height 17
type input "Aug 17, 2025"
click at [548, 22] on div "Deliveries All times are displayed using PDT timezone" at bounding box center [464, 16] width 667 height 17
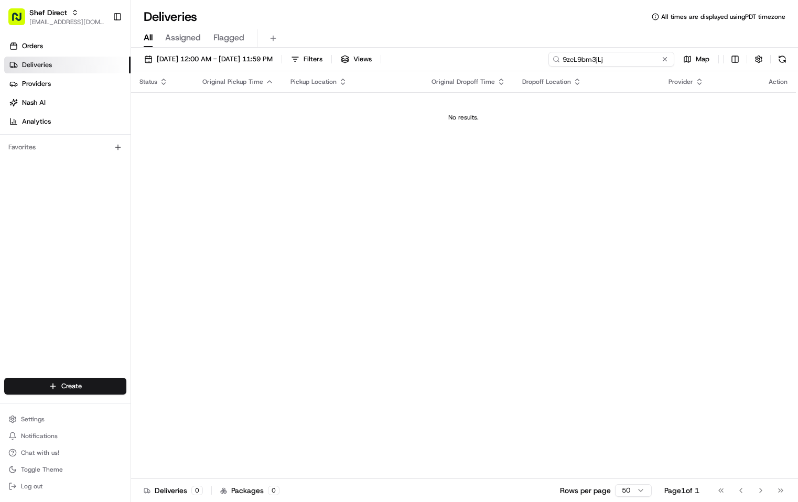
click at [639, 59] on input "9zeL9bm3jLj" at bounding box center [611, 59] width 126 height 15
type input "Sue"
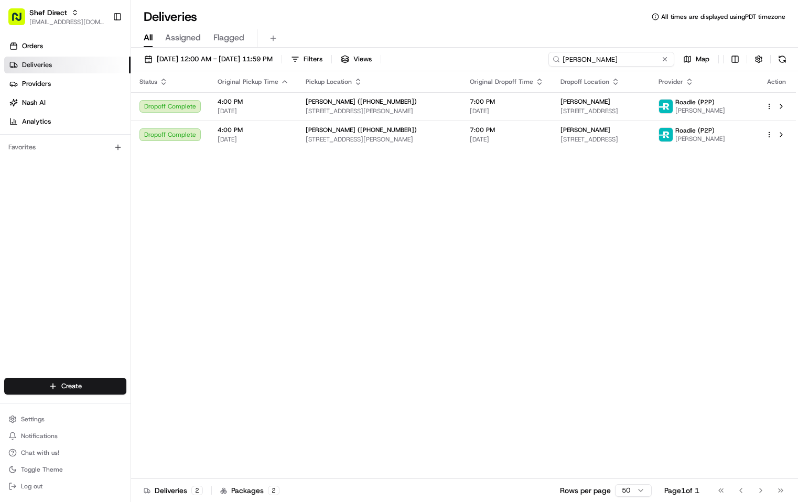
drag, startPoint x: 586, startPoint y: 60, endPoint x: 553, endPoint y: 63, distance: 33.2
click at [553, 63] on input "Sue" at bounding box center [611, 59] width 126 height 15
